Goal: Task Accomplishment & Management: Use online tool/utility

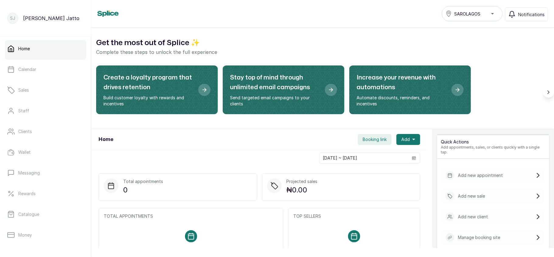
click at [365, 139] on span "Booking link" at bounding box center [375, 139] width 24 height 6
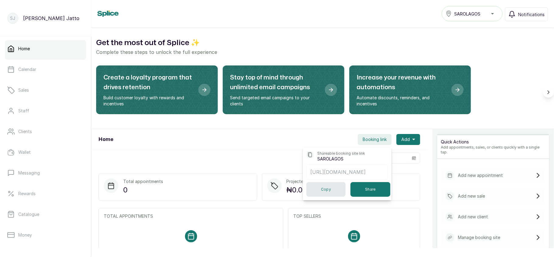
click at [326, 195] on button "Copy" at bounding box center [325, 189] width 39 height 15
